Goal: Task Accomplishment & Management: Manage account settings

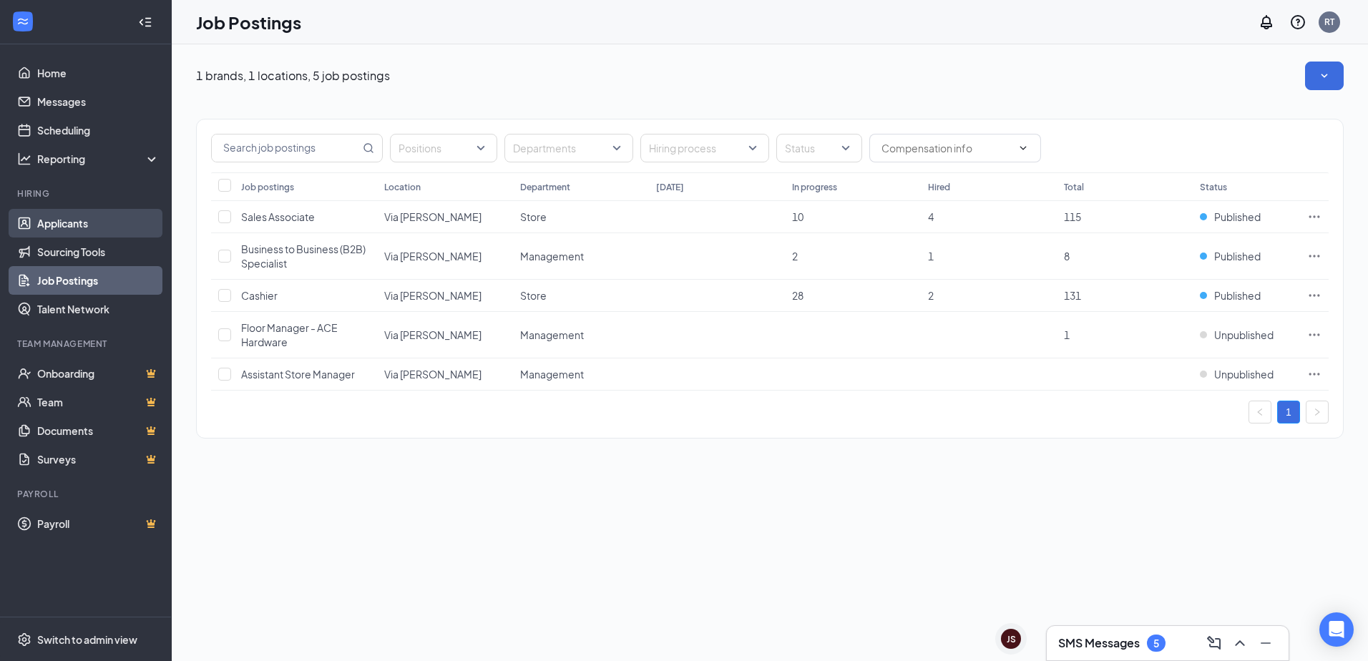
click at [82, 221] on link "Applicants" at bounding box center [98, 223] width 122 height 29
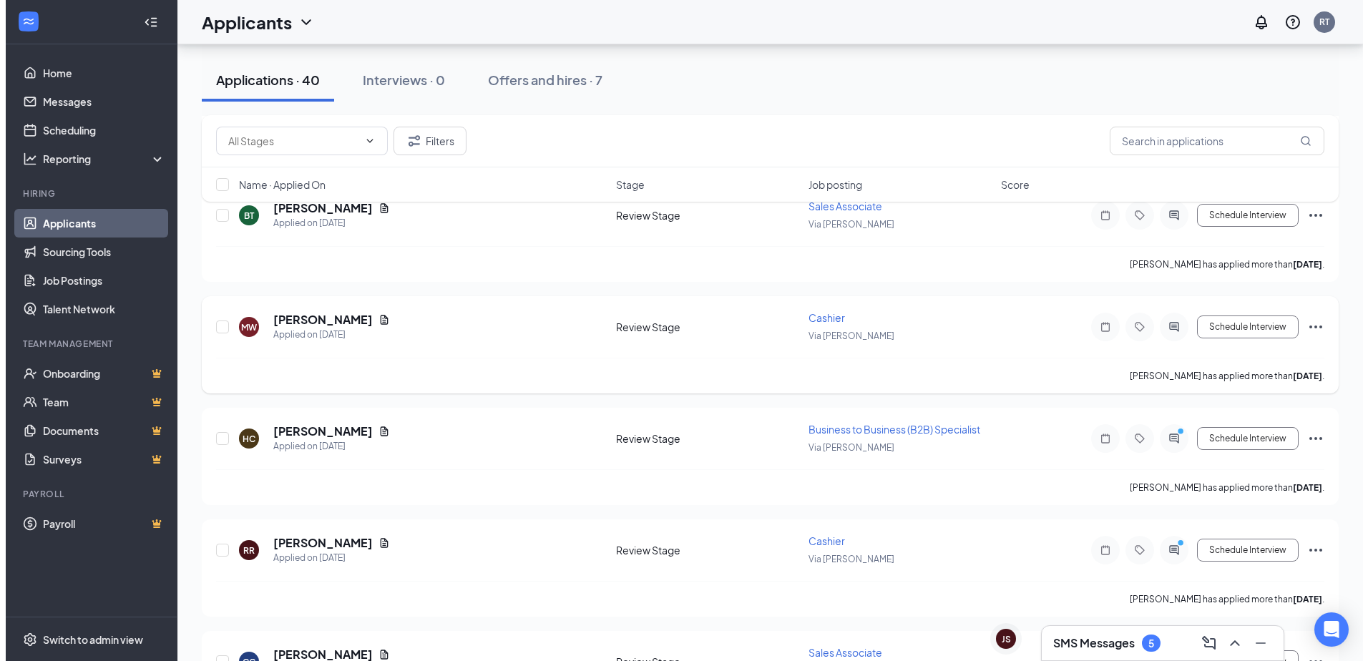
scroll to position [215, 0]
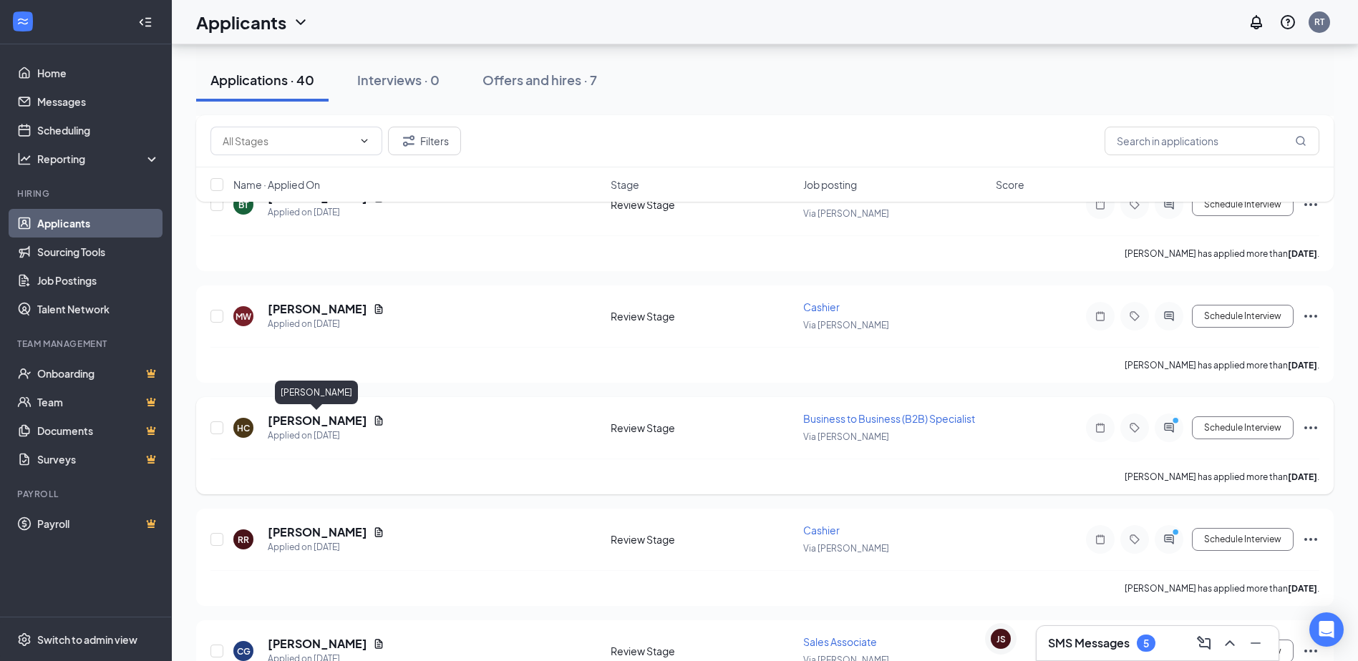
click at [311, 421] on h5 "[PERSON_NAME]" at bounding box center [317, 421] width 99 height 16
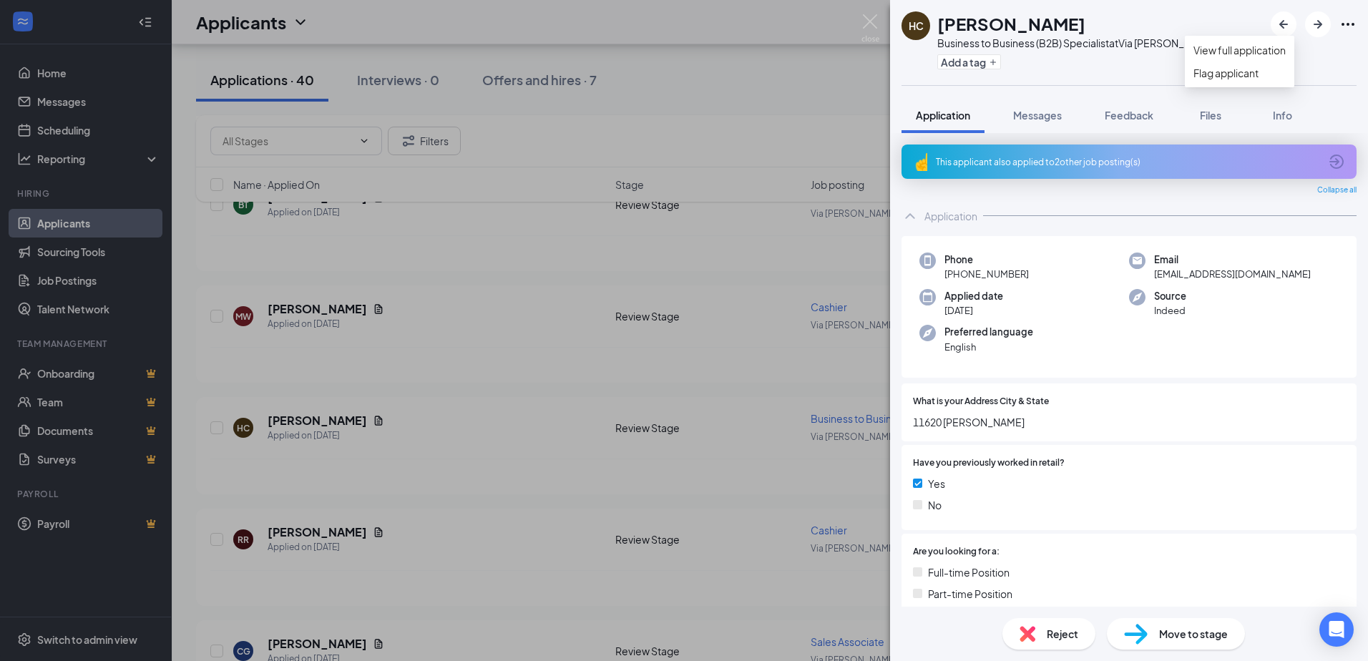
click at [1350, 27] on icon "Ellipses" at bounding box center [1348, 24] width 17 height 17
click at [1258, 55] on link "View full application" at bounding box center [1240, 50] width 92 height 16
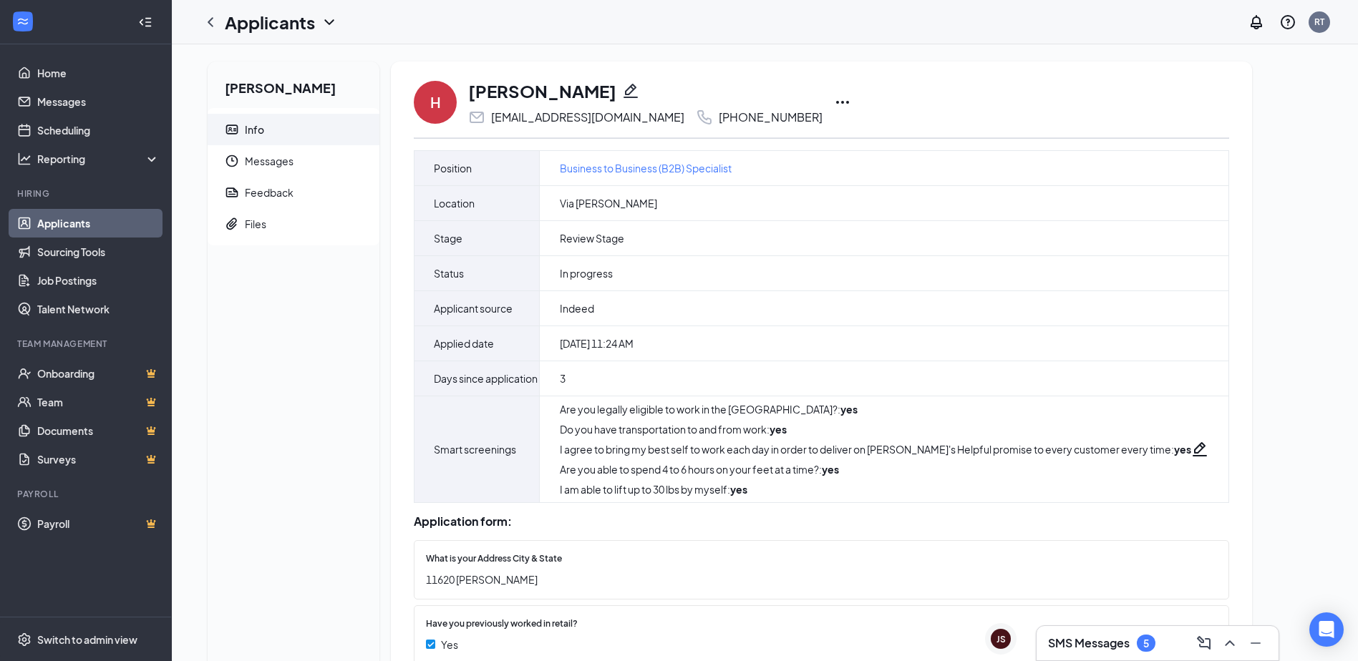
click at [626, 92] on icon "Pencil" at bounding box center [630, 90] width 17 height 17
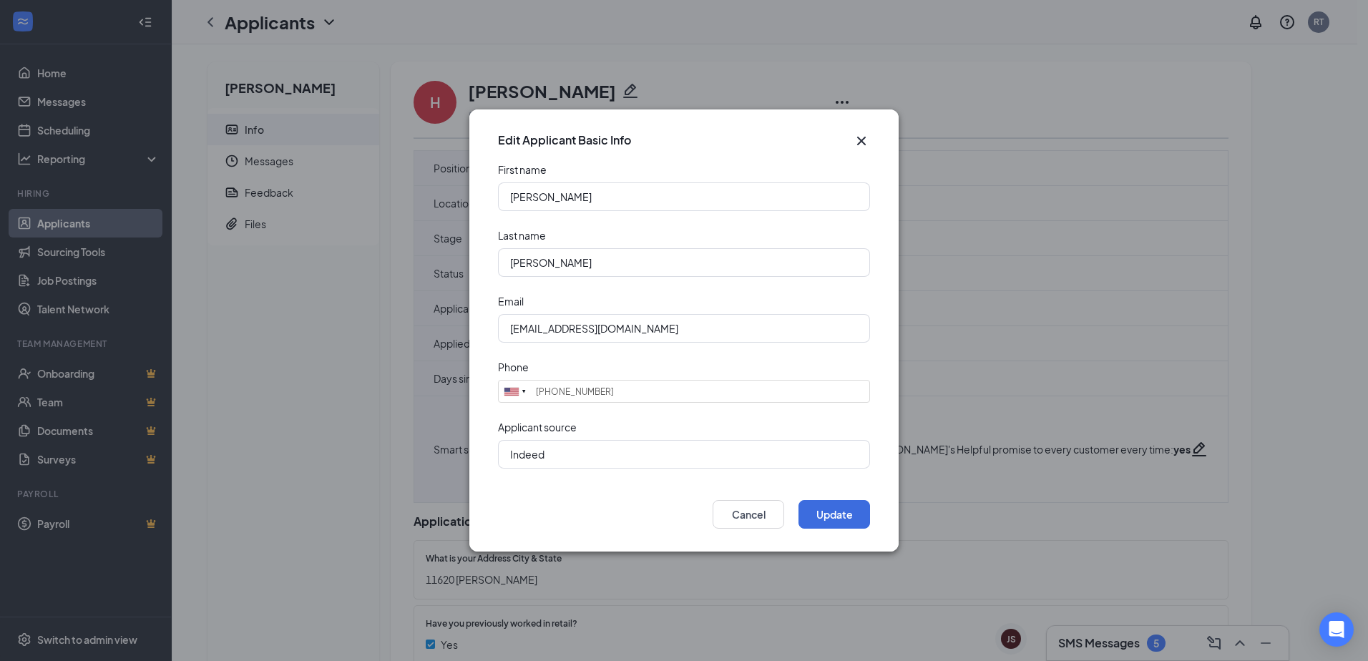
click at [863, 140] on icon "Cross" at bounding box center [861, 141] width 9 height 9
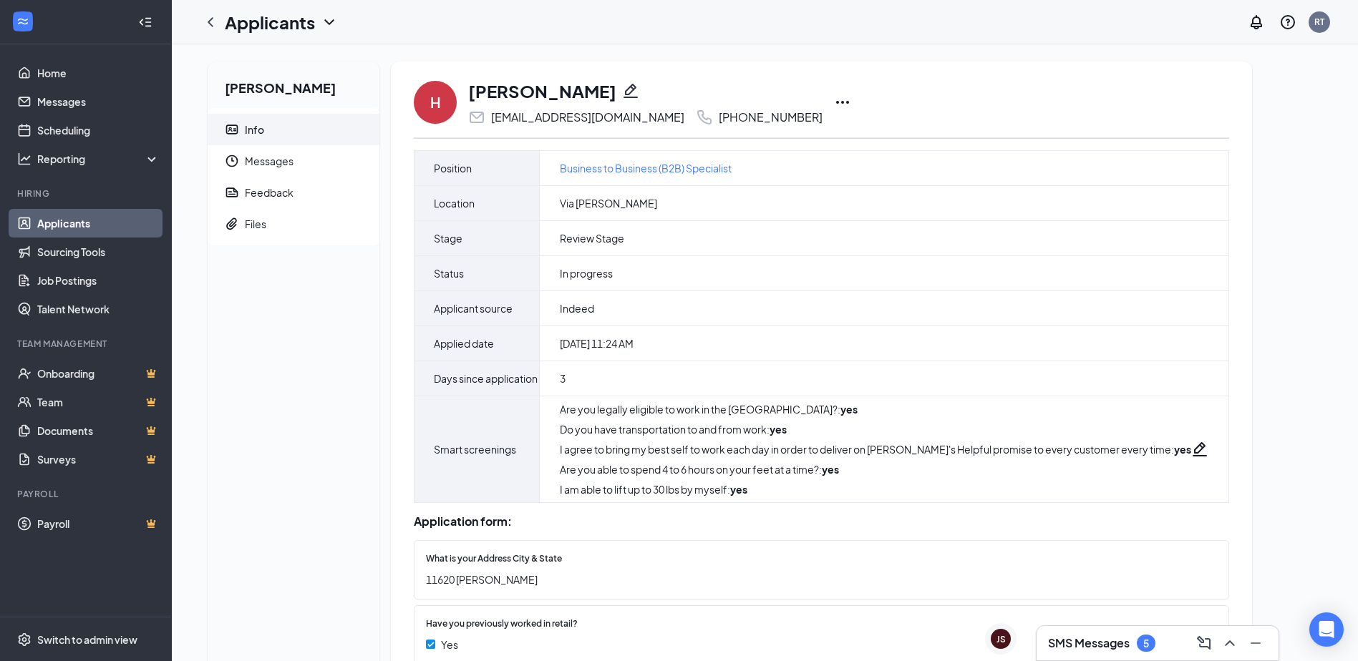
click at [834, 99] on icon "Ellipses" at bounding box center [842, 102] width 17 height 17
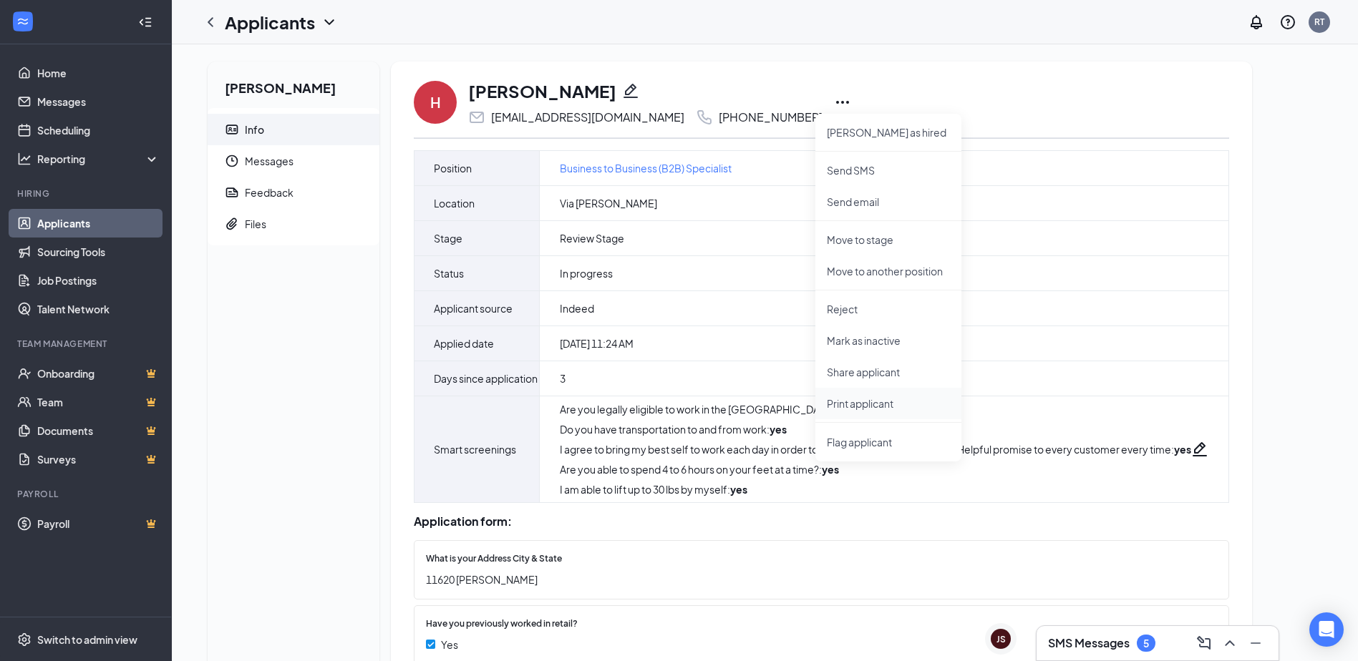
click at [875, 405] on p "Print applicant" at bounding box center [888, 404] width 123 height 14
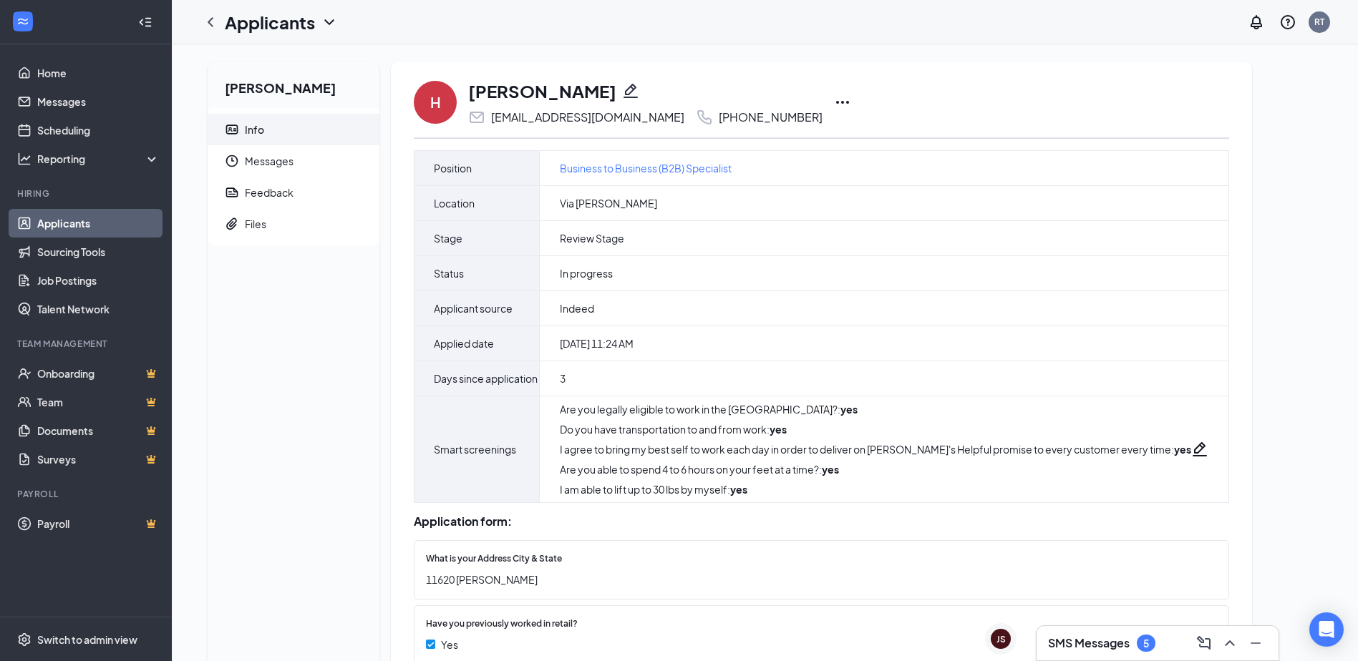
click at [69, 215] on link "Applicants" at bounding box center [98, 223] width 122 height 29
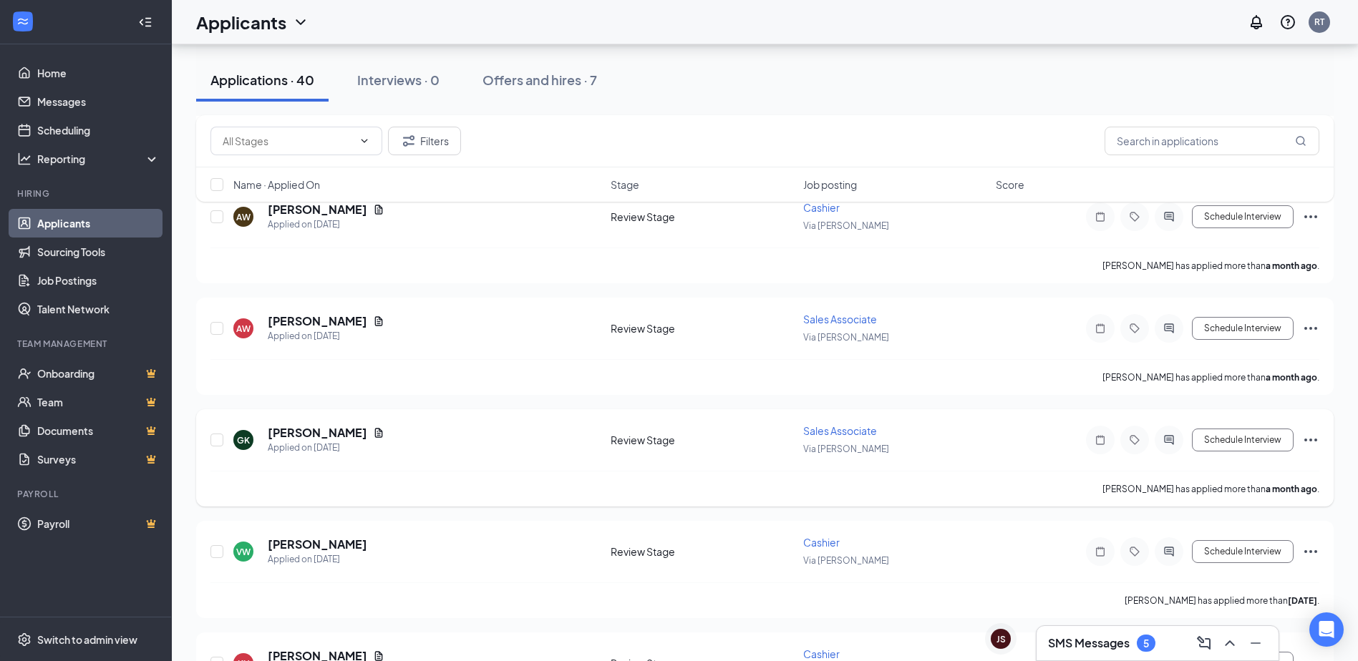
scroll to position [3292, 0]
